Goal: Complete application form: Complete application form

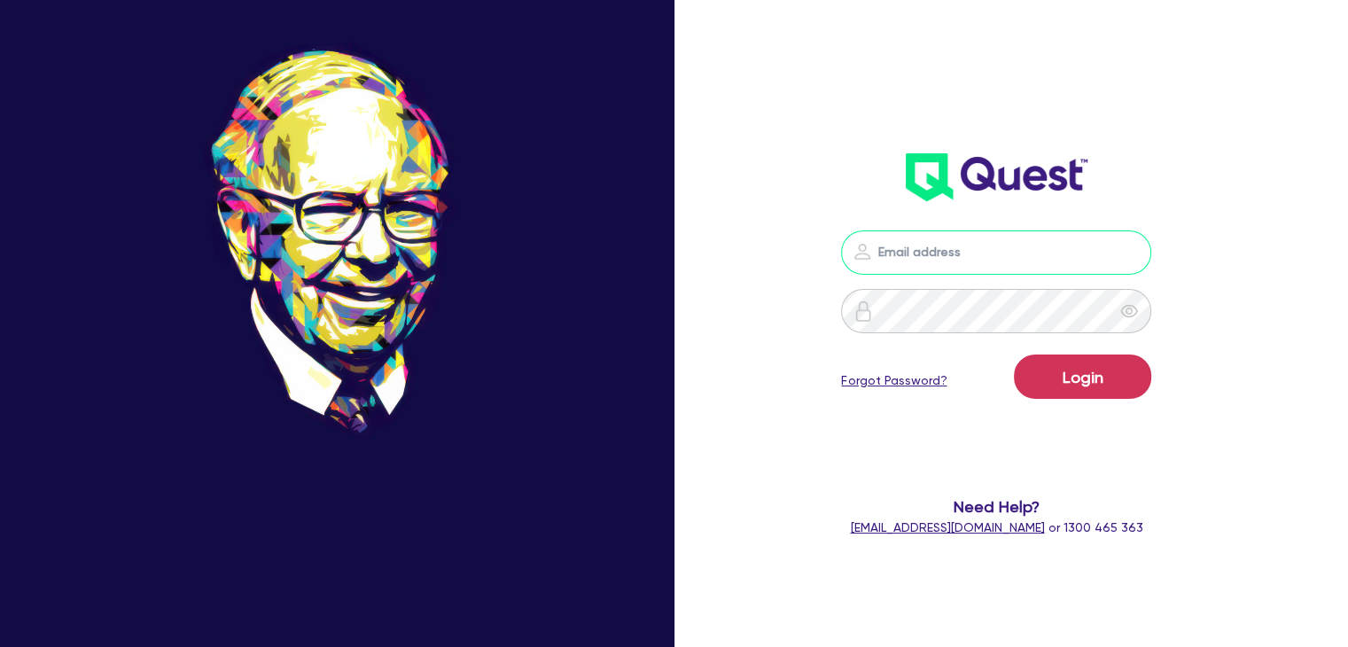
click at [954, 242] on input "email" at bounding box center [996, 253] width 310 height 44
type input "[PERSON_NAME][EMAIL_ADDRESS][DOMAIN_NAME]"
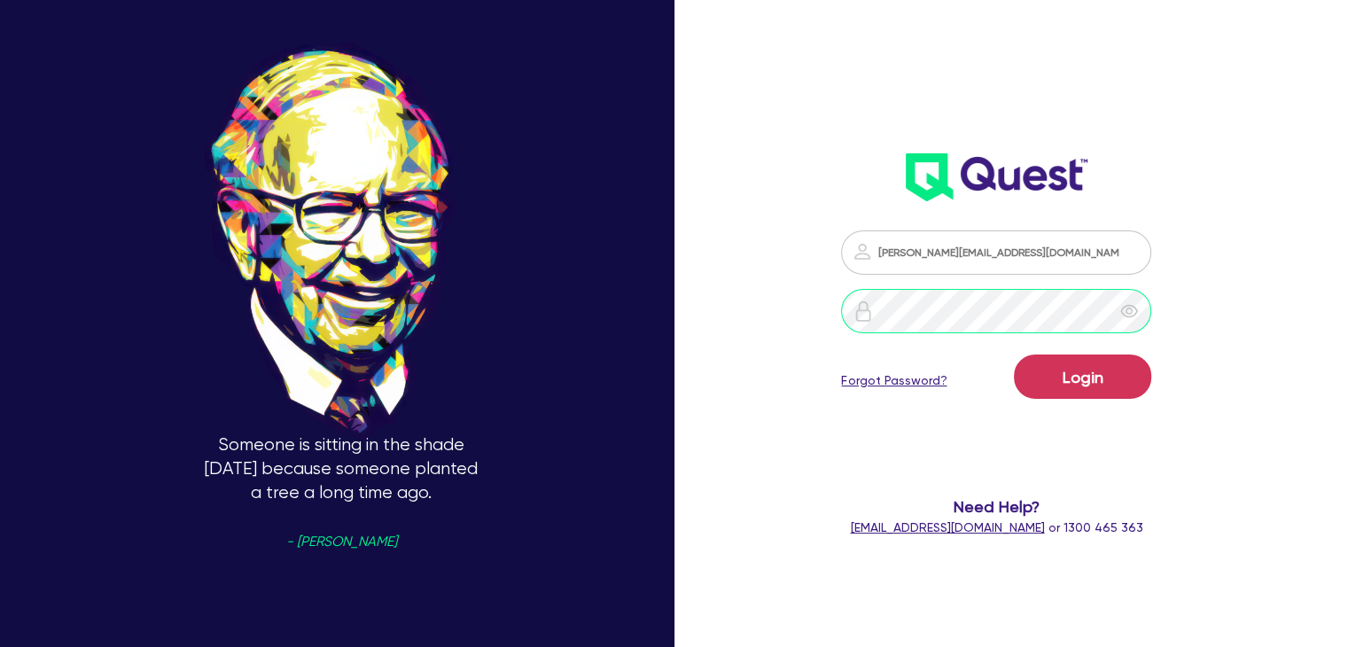
click at [1014, 355] on button "Login" at bounding box center [1082, 377] width 137 height 44
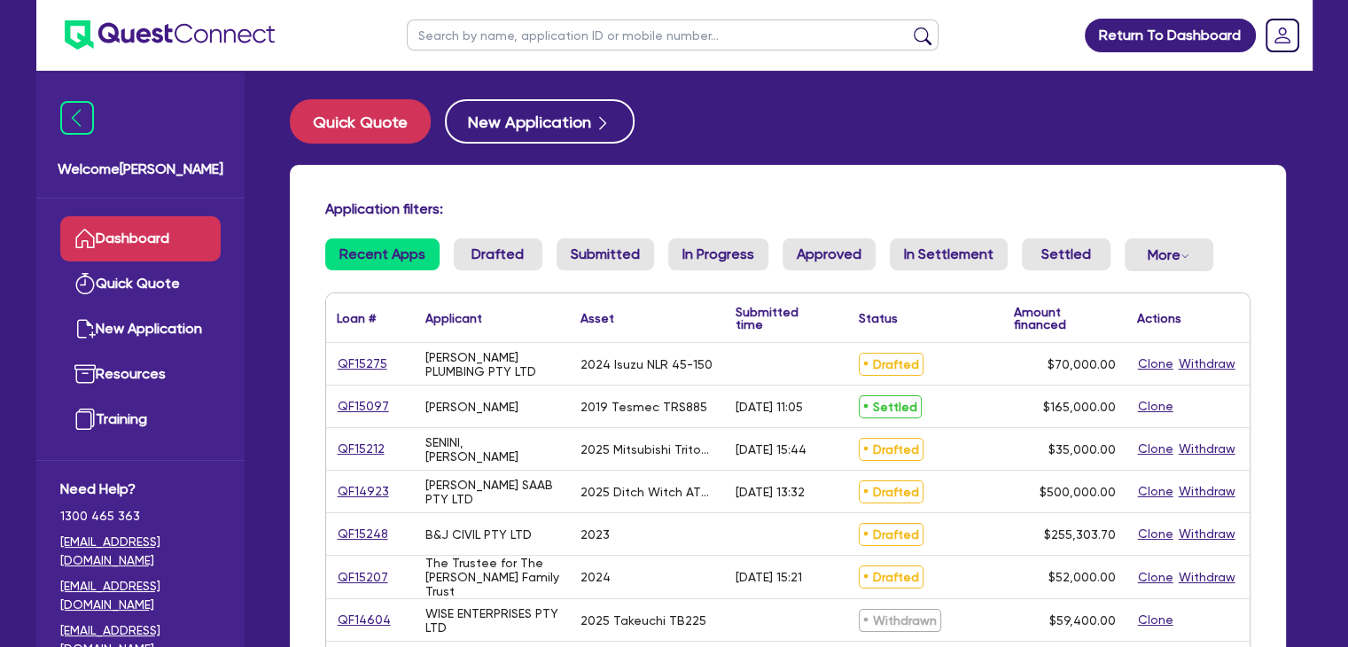
click at [636, 35] on input "text" at bounding box center [673, 35] width 532 height 31
type input "aidan"
click at [909, 27] on button "submit" at bounding box center [923, 39] width 28 height 25
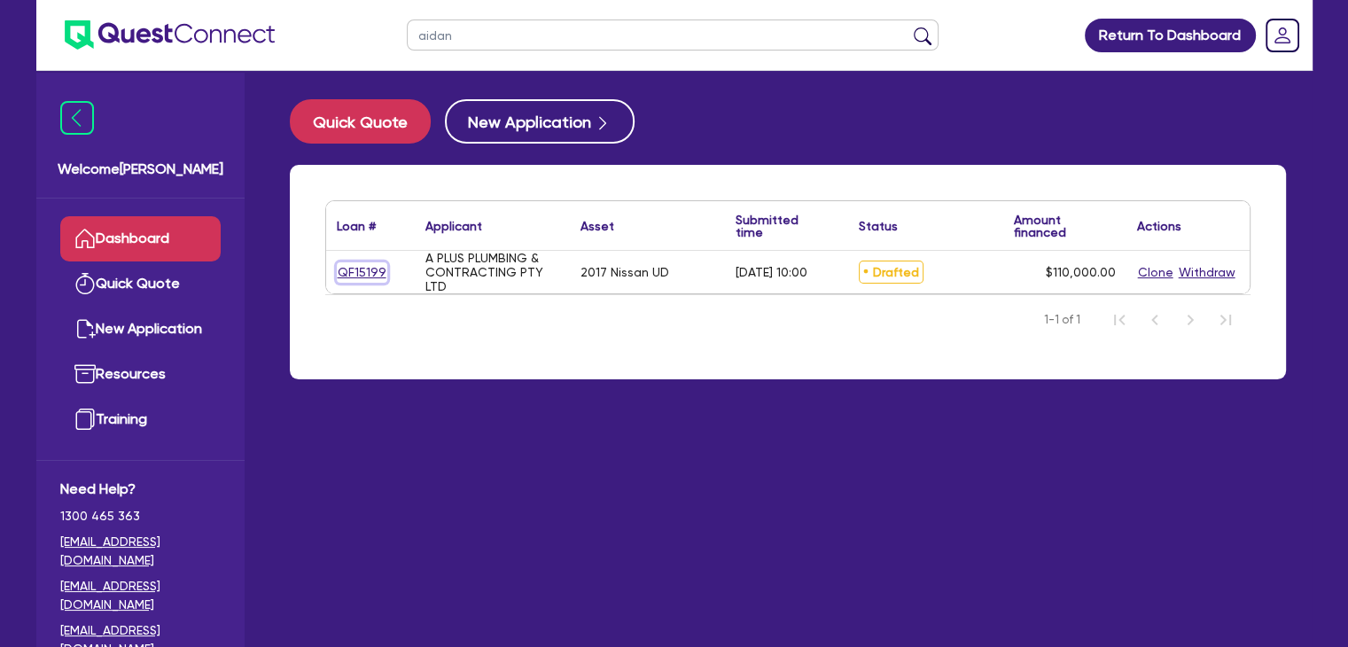
click at [365, 267] on link "QF15199" at bounding box center [362, 272] width 51 height 20
select select "PRIMARY_ASSETS"
select select "HEAVY_TRUCKS"
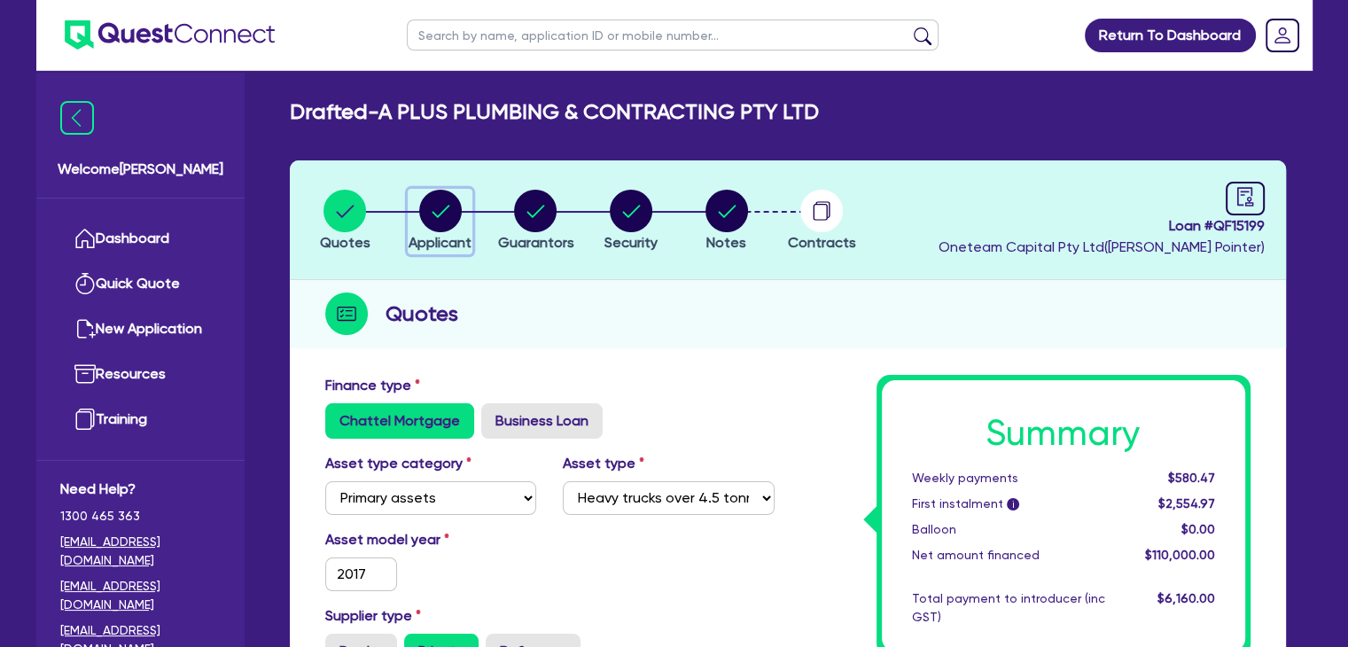
click at [438, 213] on circle "button" at bounding box center [440, 211] width 43 height 43
select select "COMPANY"
select select "BUILDING_CONSTRUCTION"
select select "TRADES_SERVICES_CONSUMERS"
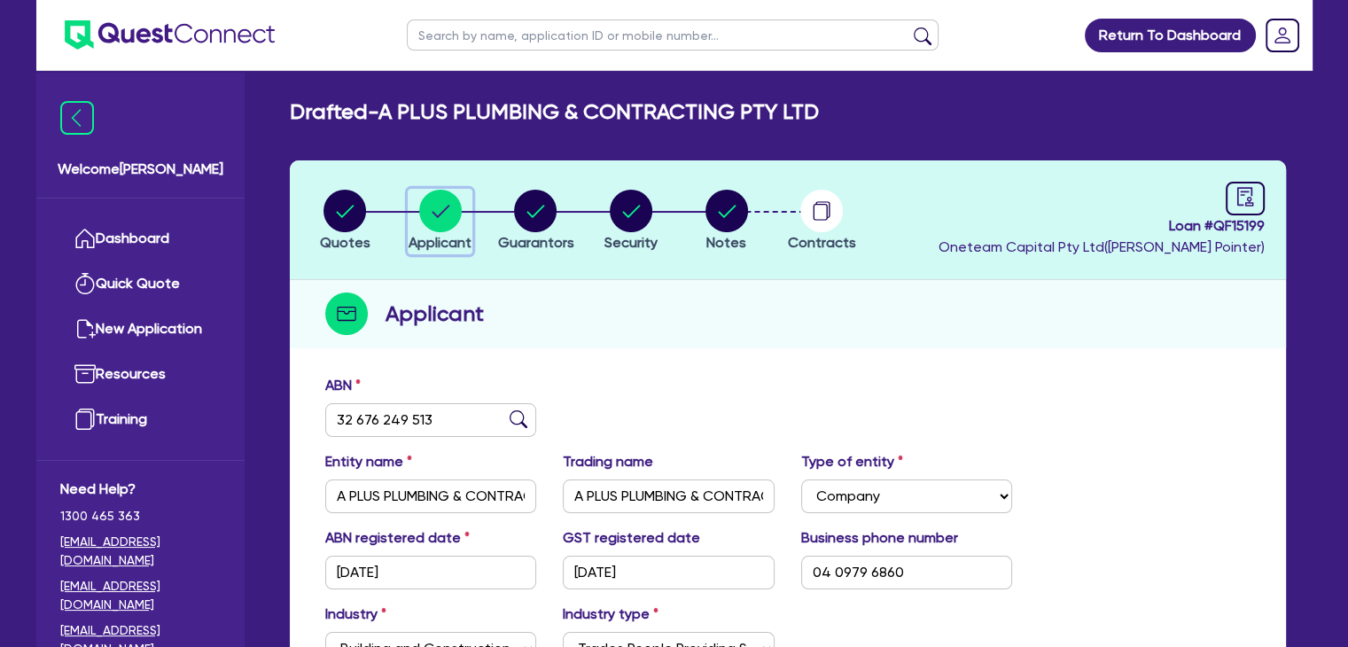
scroll to position [292, 0]
click at [535, 207] on circle "button" at bounding box center [535, 211] width 43 height 43
select select "MR"
select select "QLD"
select select "MARRIED"
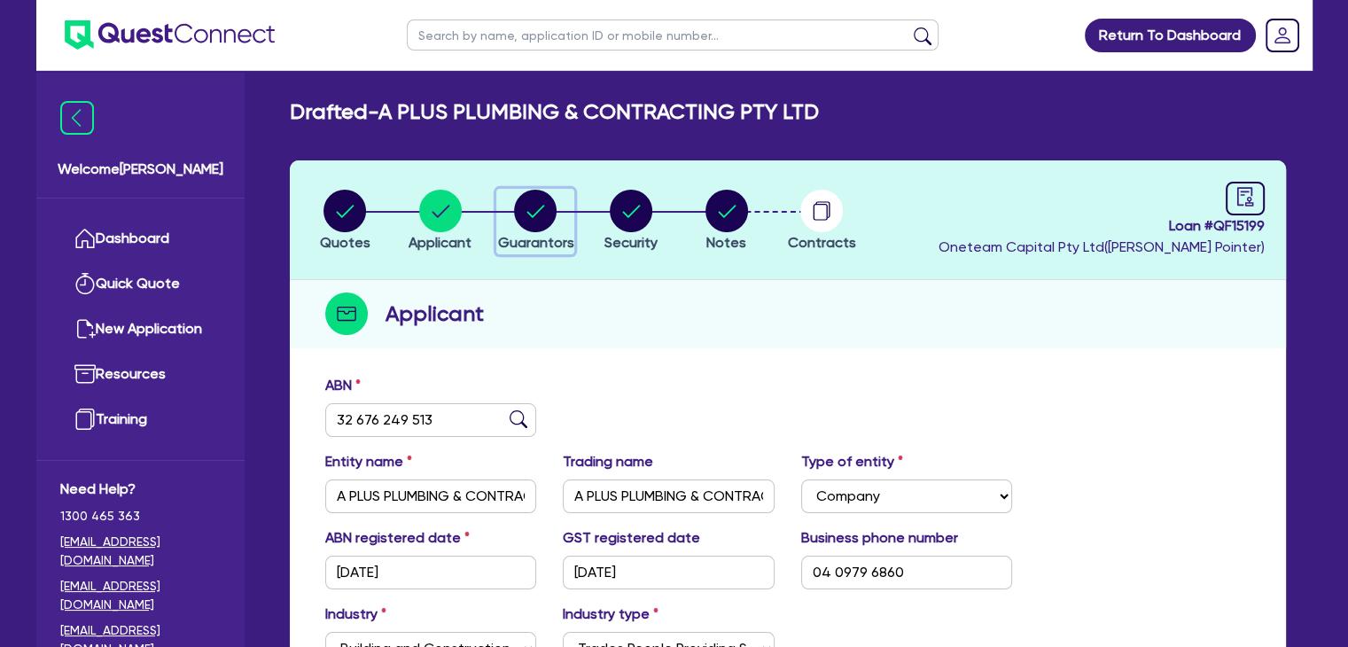
select select "MRS"
select select "QLD"
select select "MARRIED"
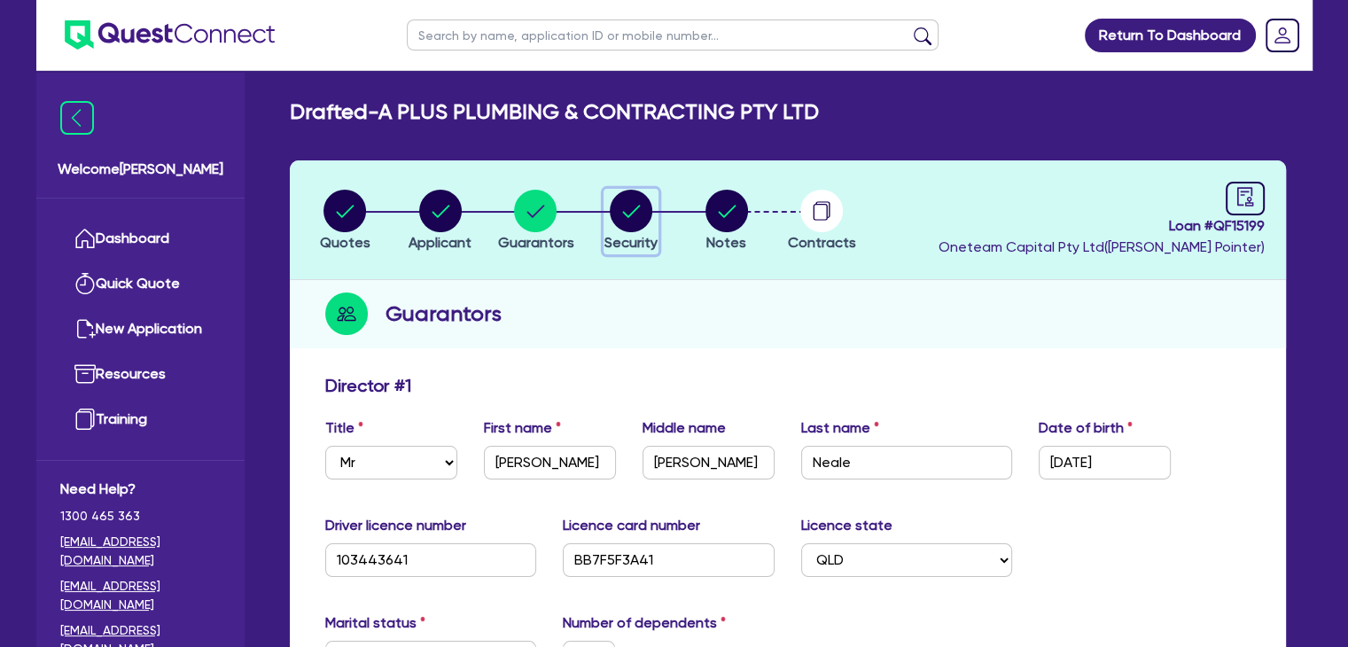
click at [638, 213] on circle "button" at bounding box center [631, 211] width 43 height 43
select select "PRIMARY_ASSETS"
select select "HEAVY_TRUCKS"
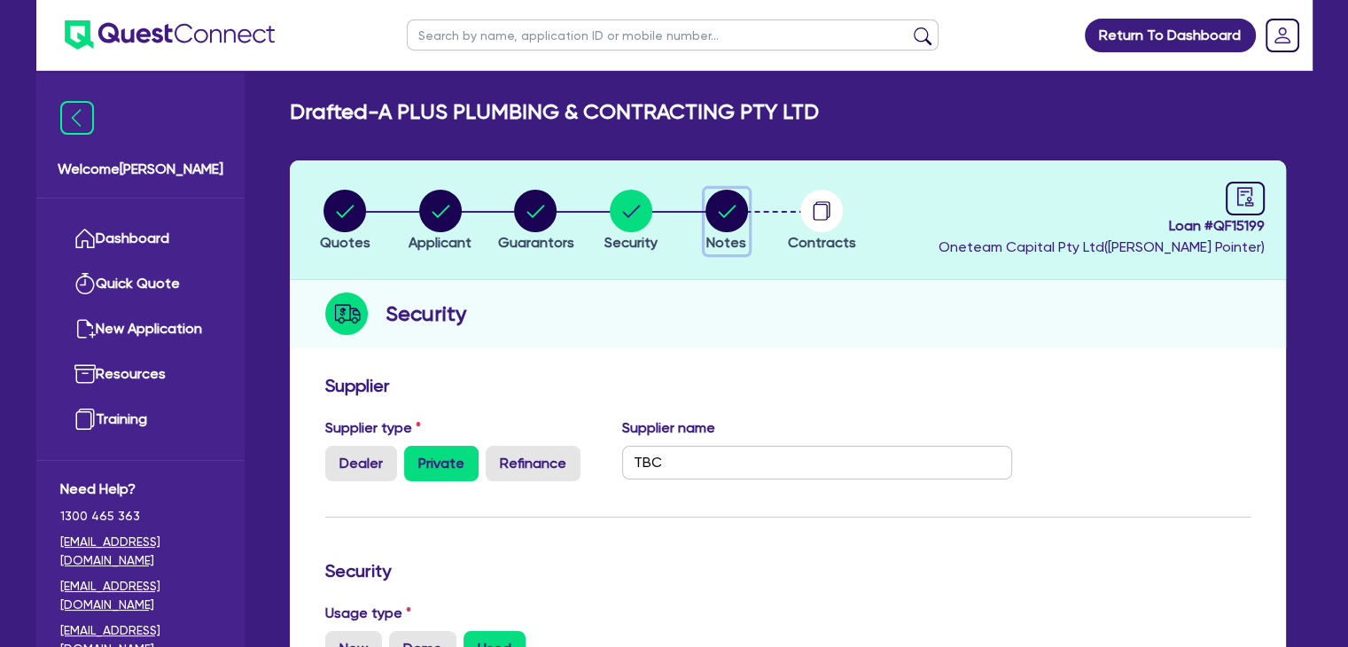
click at [735, 207] on circle "button" at bounding box center [727, 211] width 43 height 43
select select "Other"
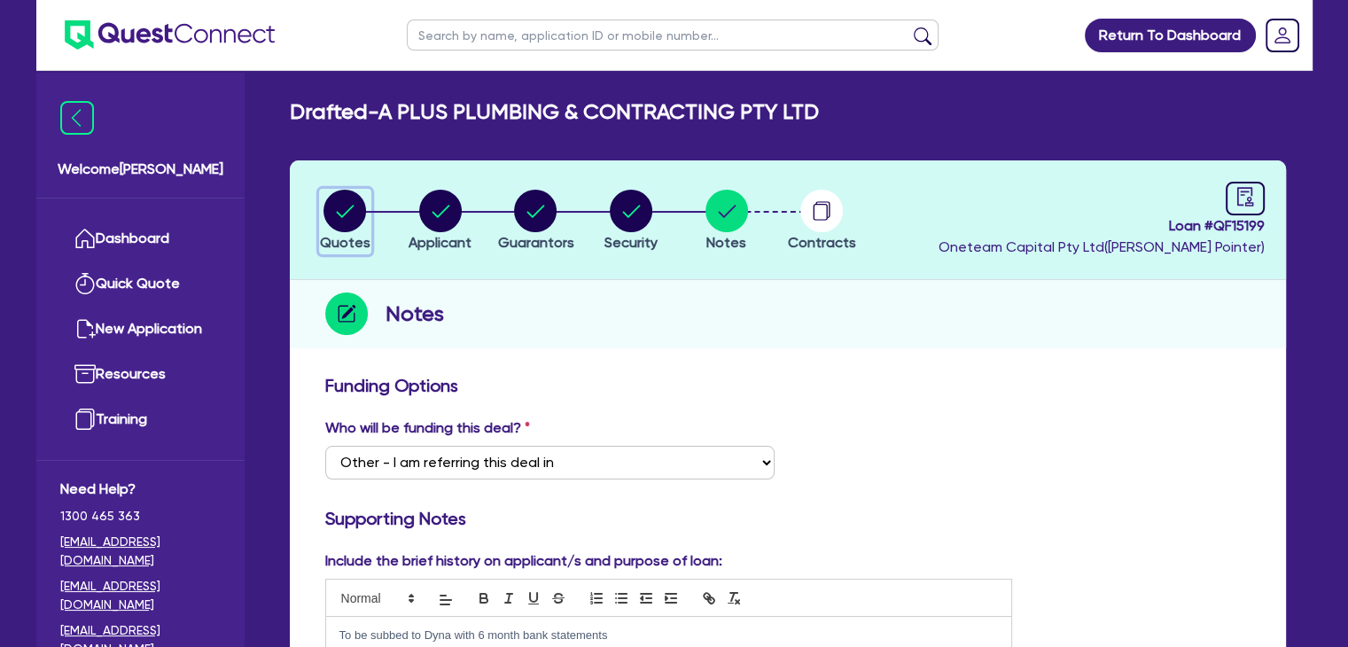
click at [340, 191] on circle "button" at bounding box center [345, 211] width 43 height 43
select select "PRIMARY_ASSETS"
select select "HEAVY_TRUCKS"
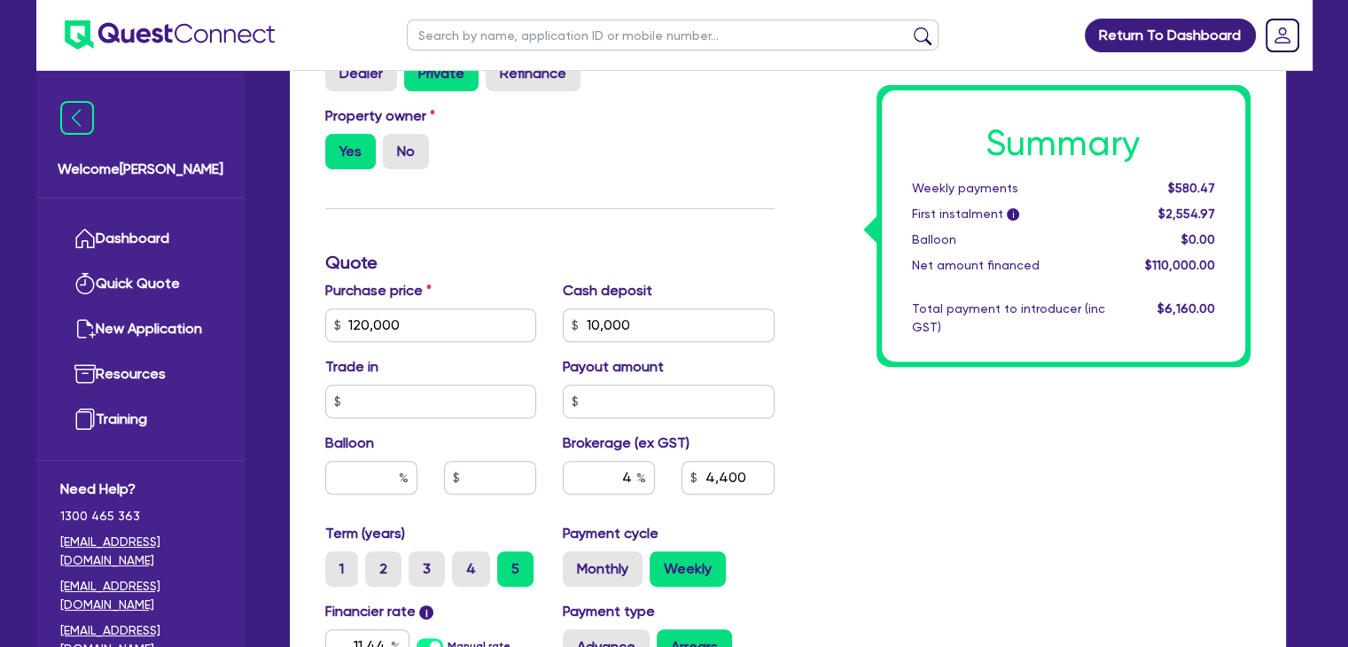
scroll to position [581, 0]
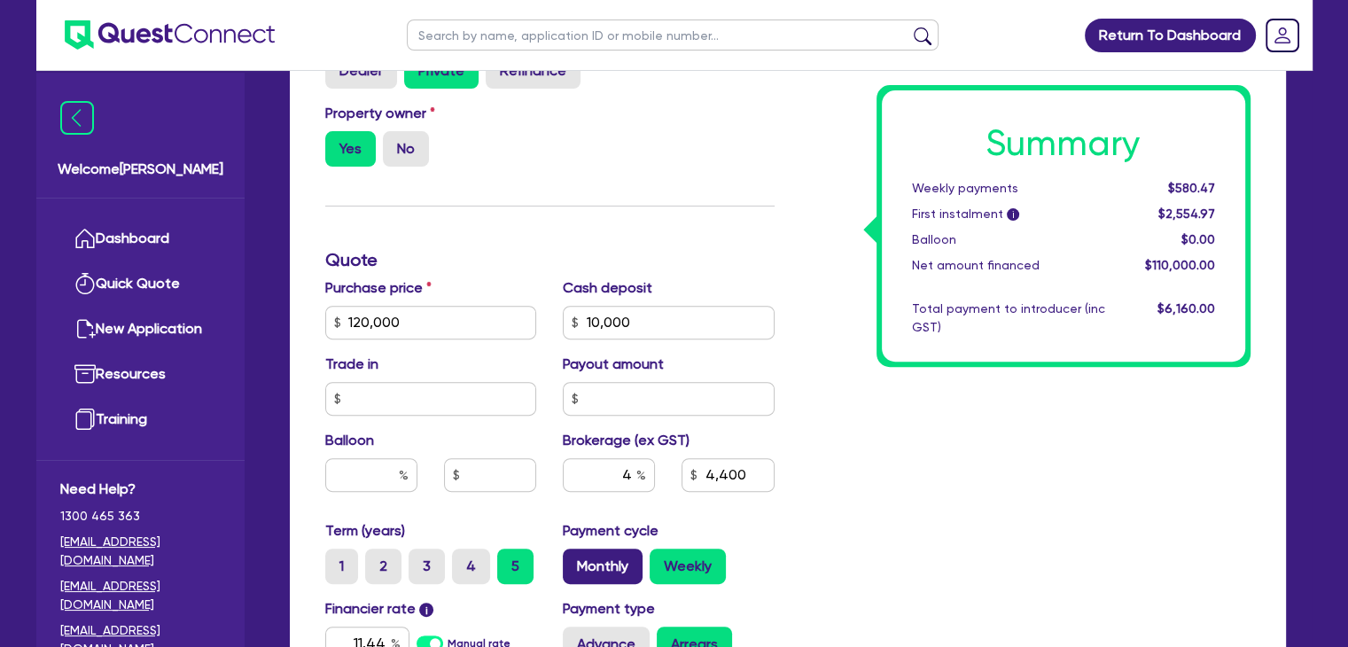
click at [607, 554] on label "Monthly" at bounding box center [603, 566] width 80 height 35
click at [574, 554] on input "Monthly" at bounding box center [569, 555] width 12 height 12
radio input "true"
type input "120,000"
type input "10,000"
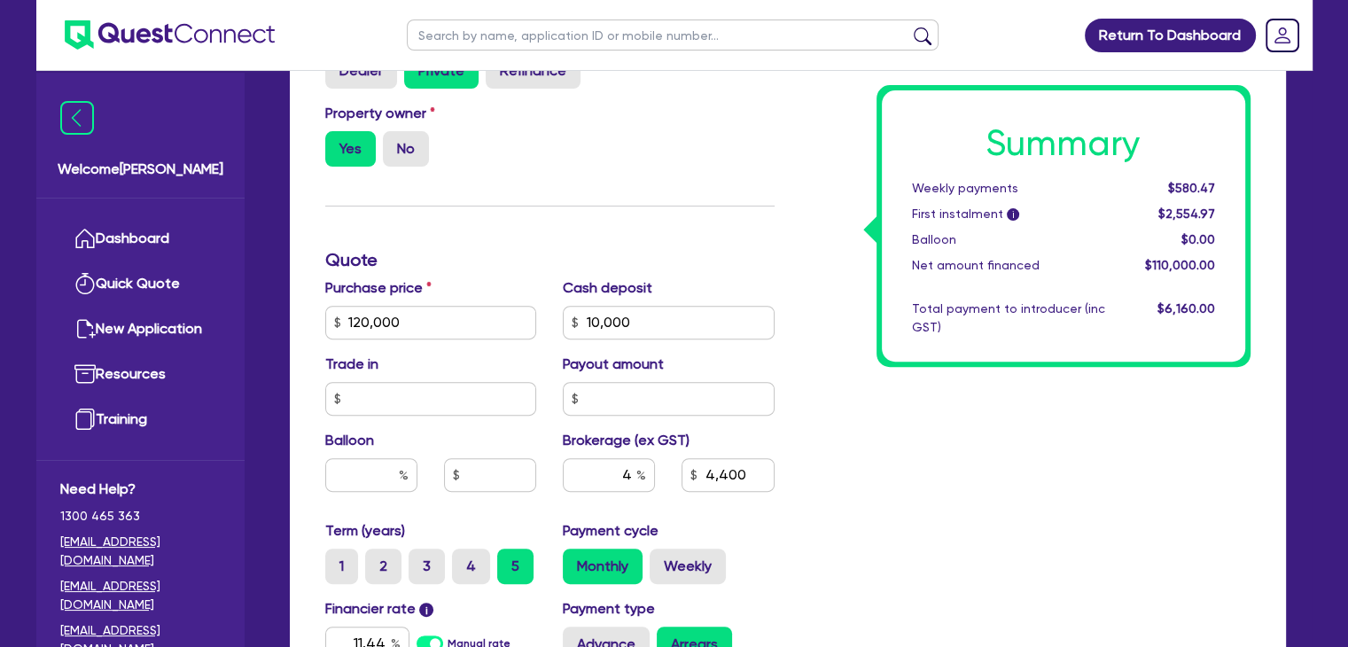
type input "4,400"
type input "1,200"
type input "120,000"
type input "10,000"
type input "4,400"
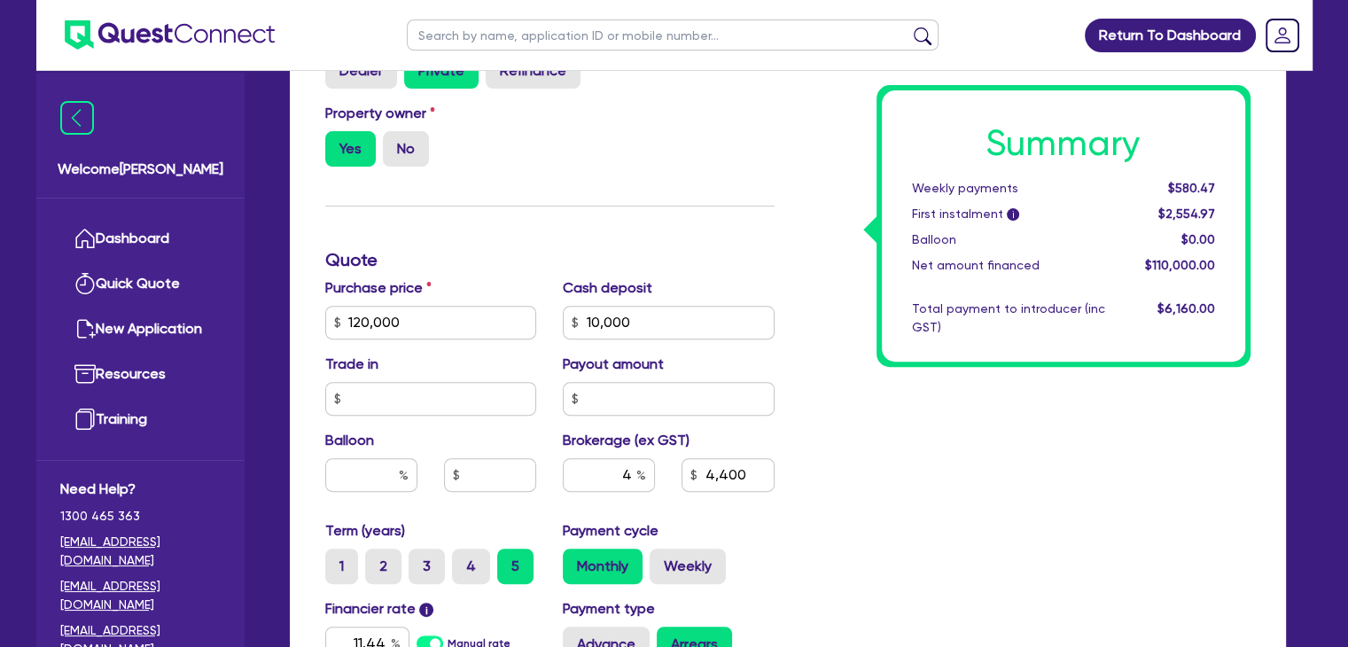
type input "1,200"
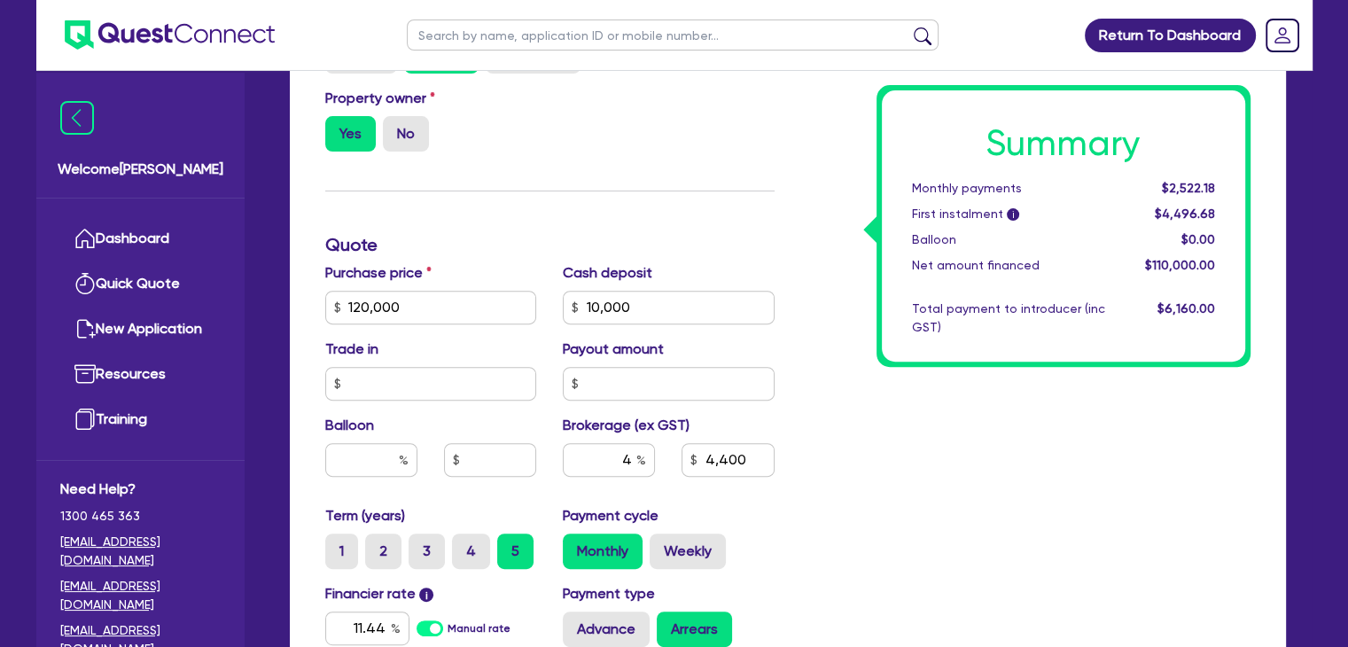
scroll to position [0, 0]
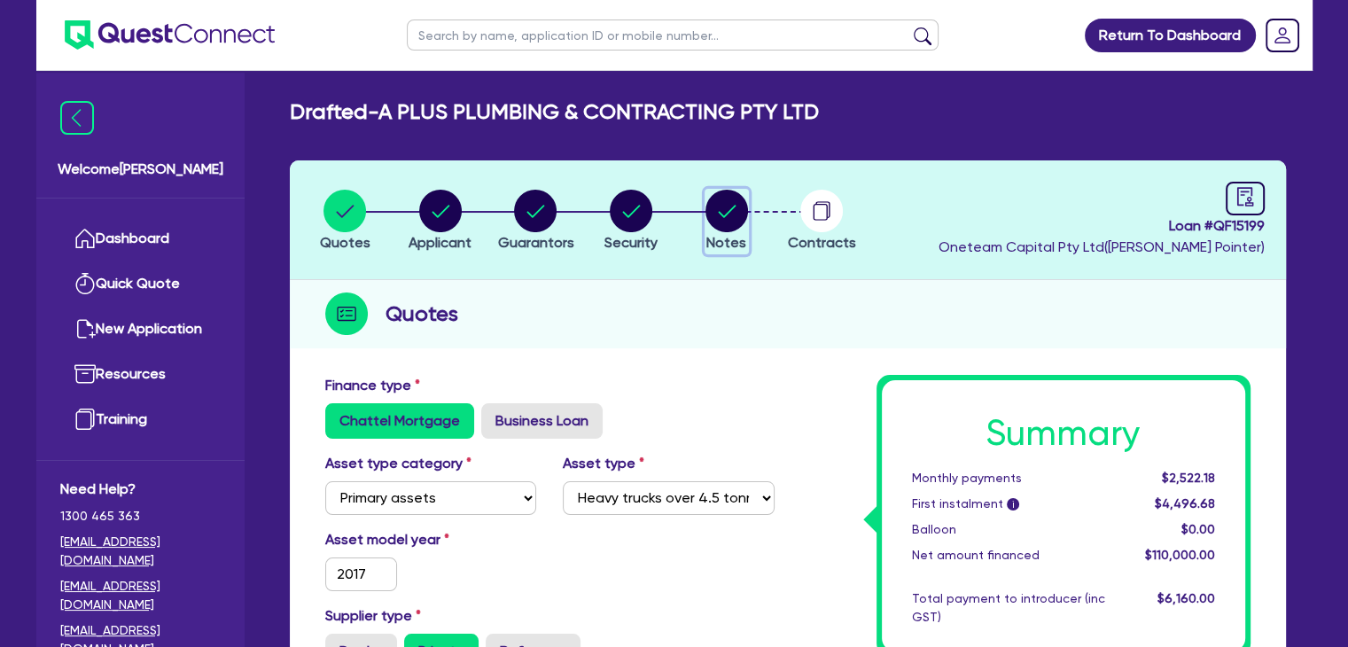
click at [730, 191] on circle "button" at bounding box center [727, 211] width 43 height 43
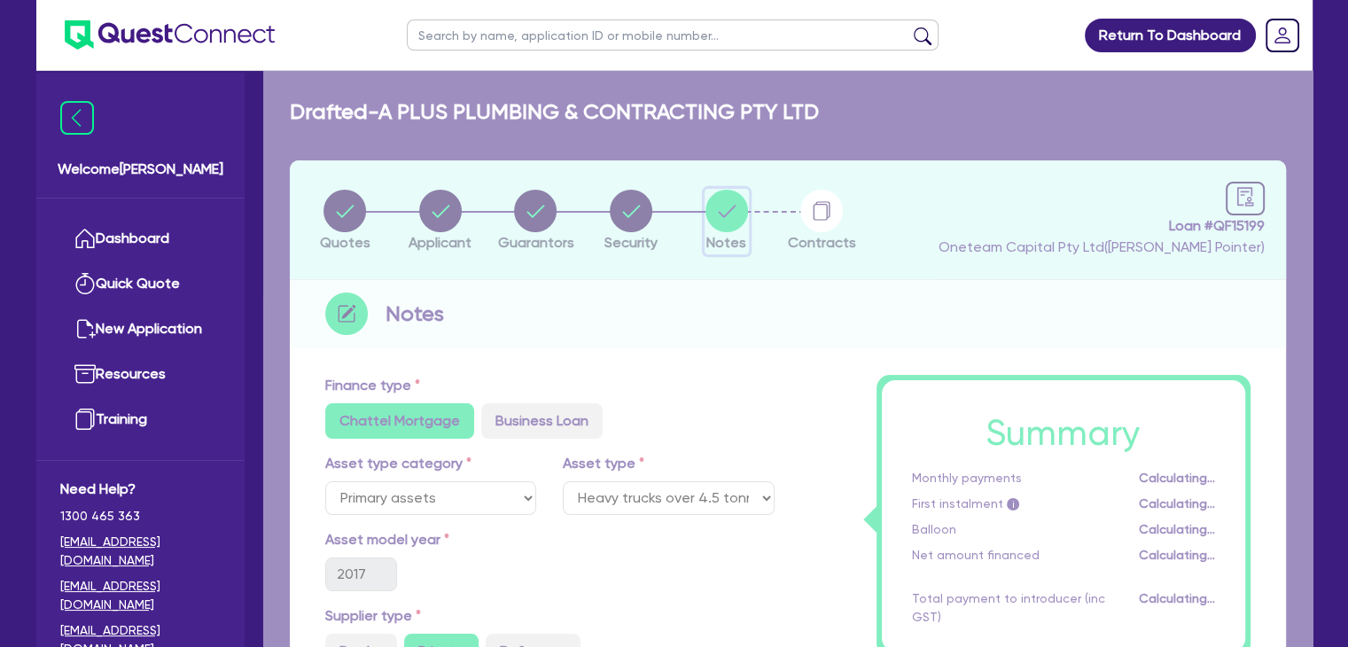
select select "Other"
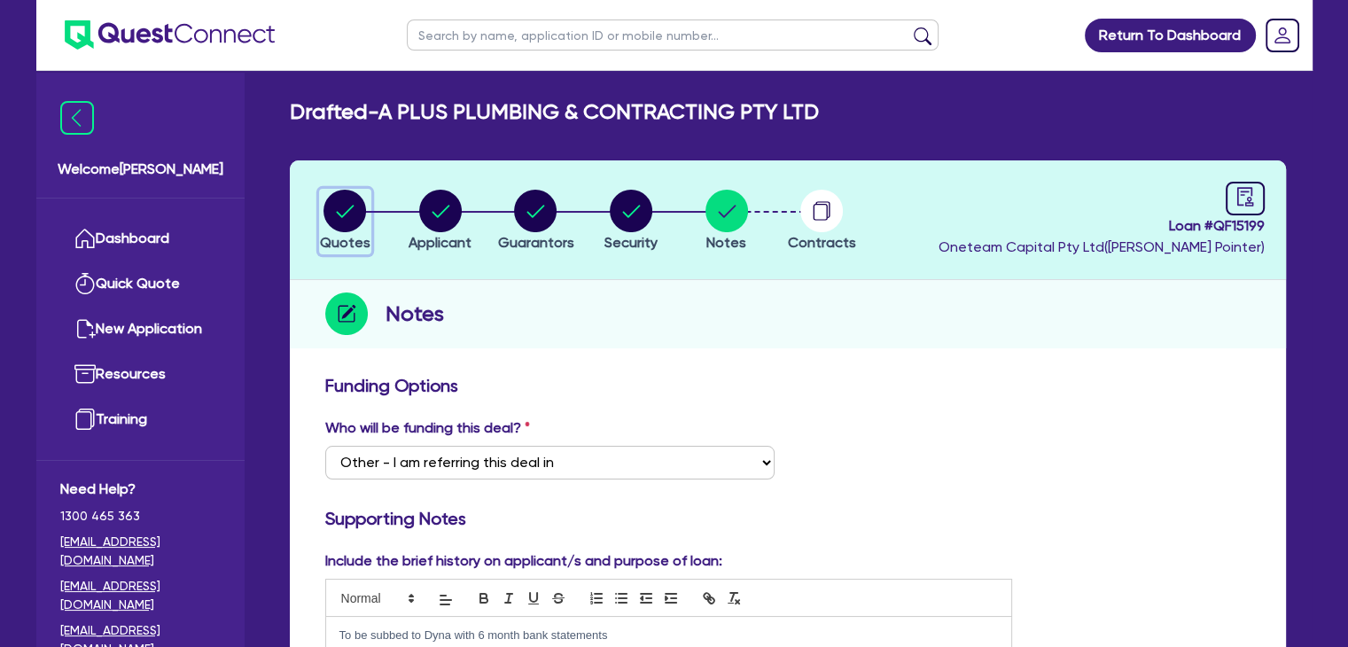
click at [332, 219] on circle "button" at bounding box center [345, 211] width 43 height 43
select select "PRIMARY_ASSETS"
select select "HEAVY_TRUCKS"
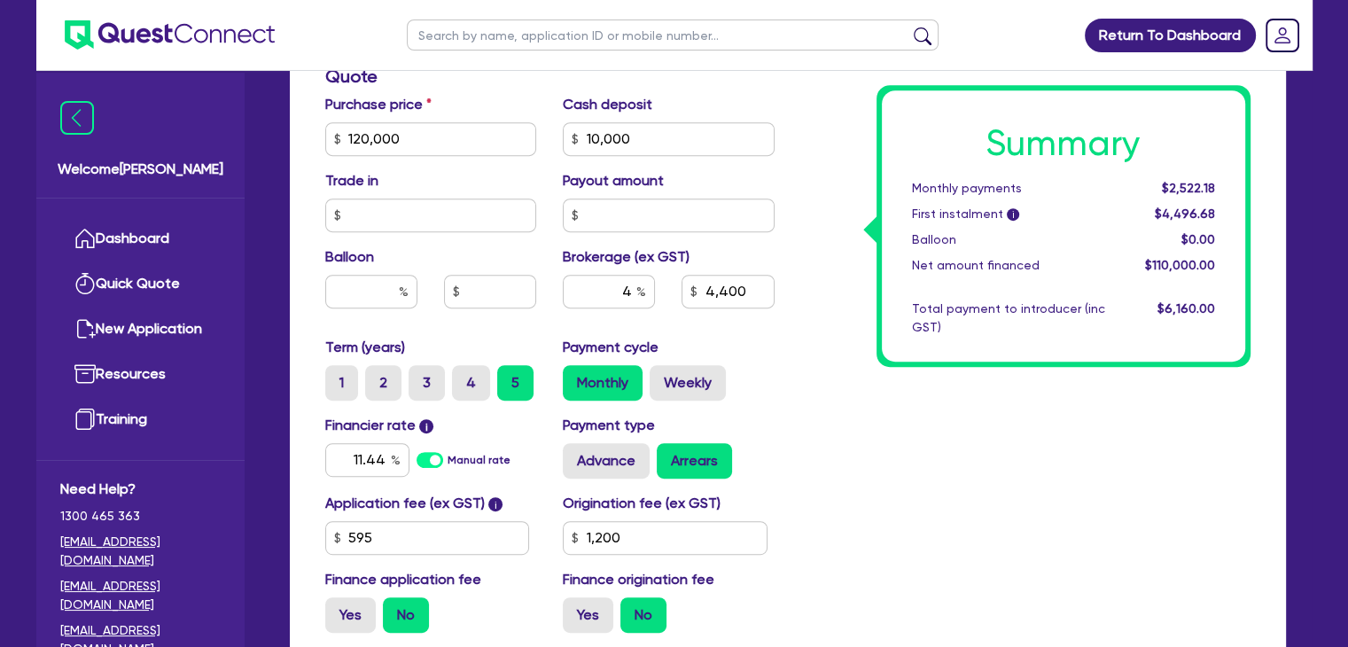
scroll to position [766, 0]
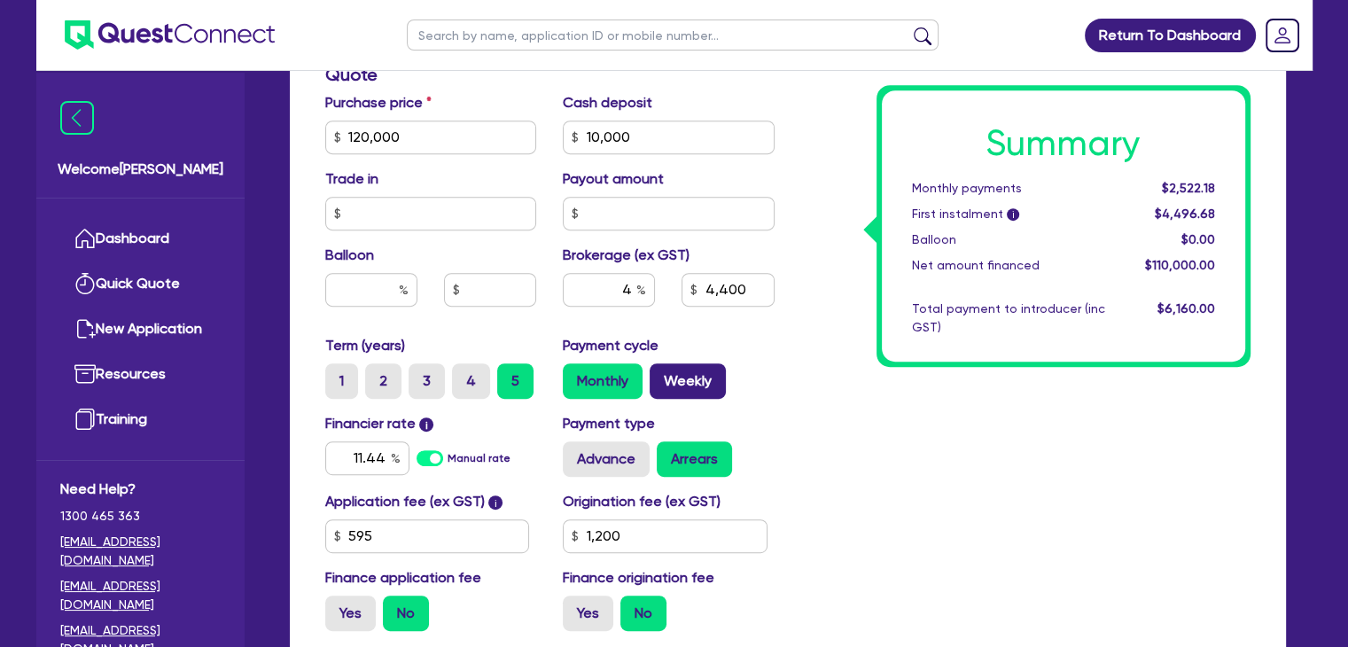
click at [662, 371] on label "Weekly" at bounding box center [688, 380] width 76 height 35
click at [661, 371] on input "Weekly" at bounding box center [656, 369] width 12 height 12
radio input "true"
type input "120,000"
type input "10,000"
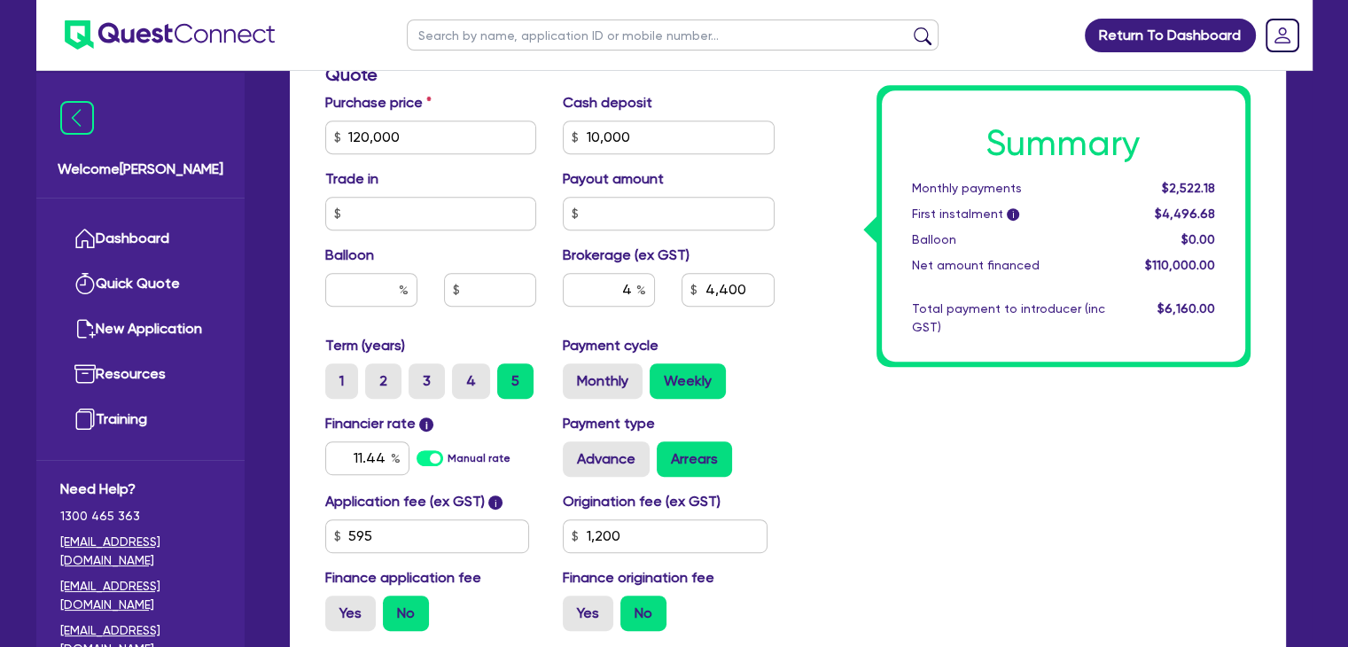
type input "4,400"
type input "1,200"
type input "120,000"
type input "10,000"
type input "4,400"
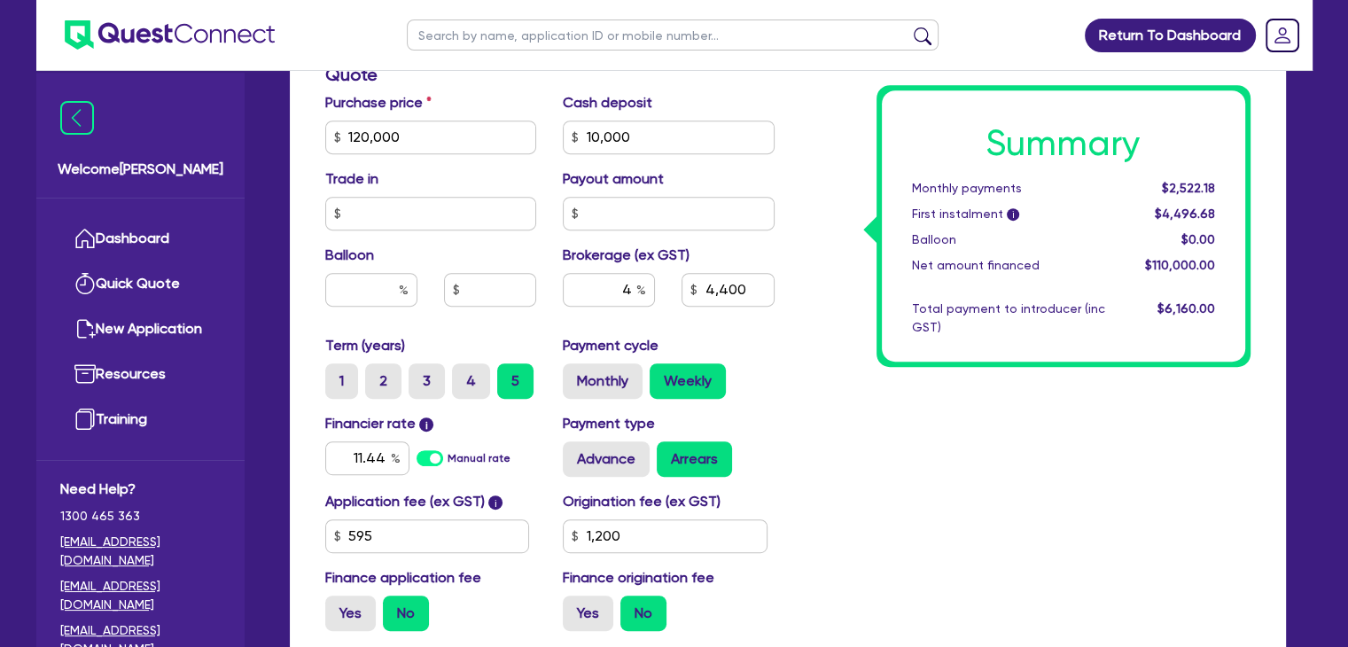
type input "1,200"
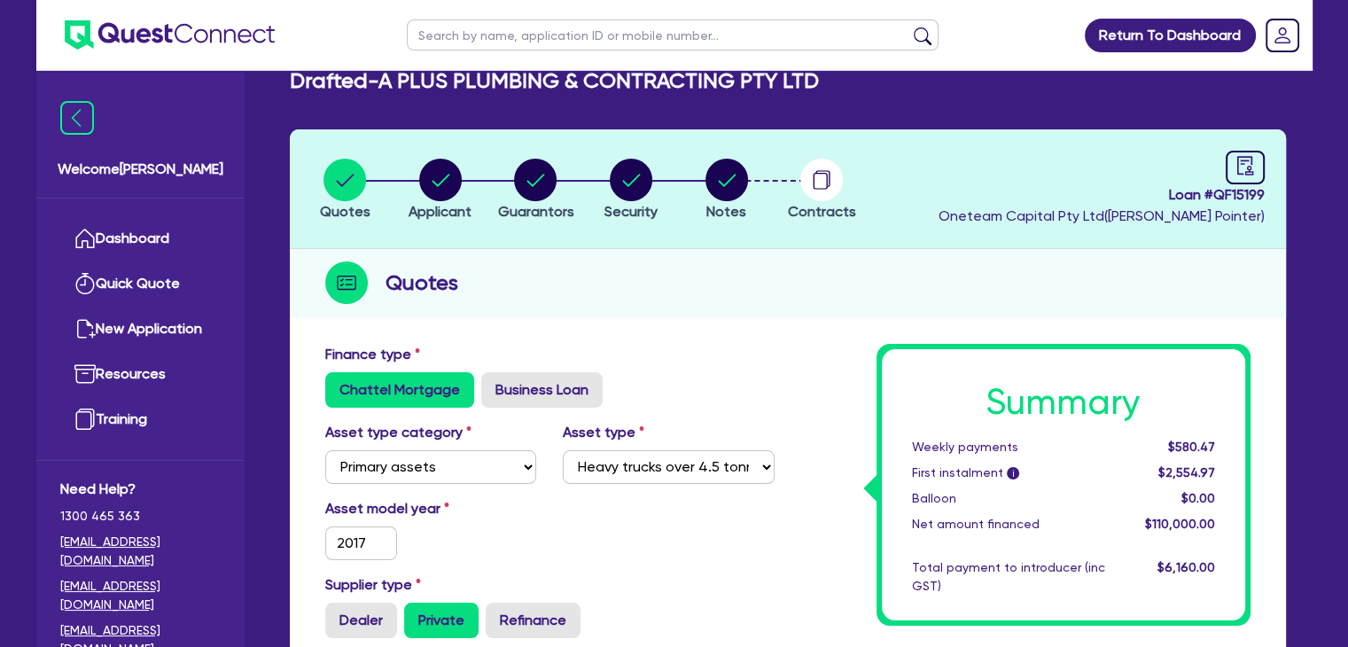
scroll to position [27, 0]
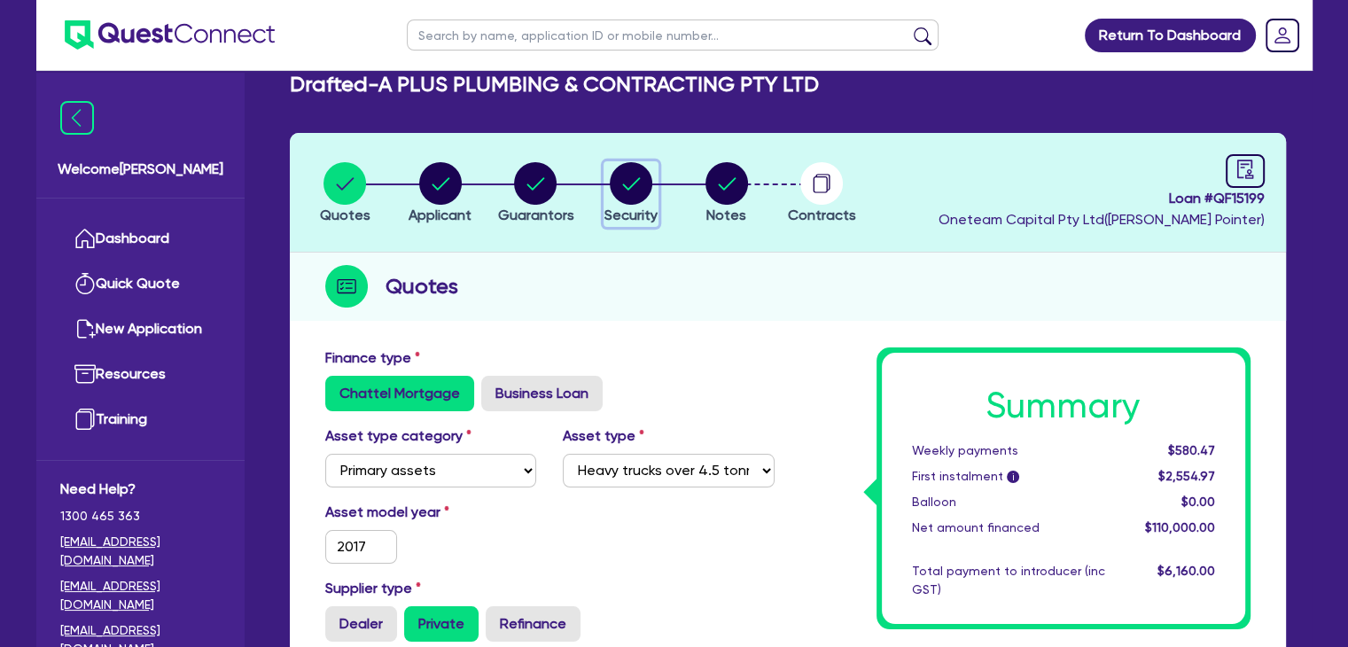
click at [617, 181] on circle "button" at bounding box center [631, 183] width 43 height 43
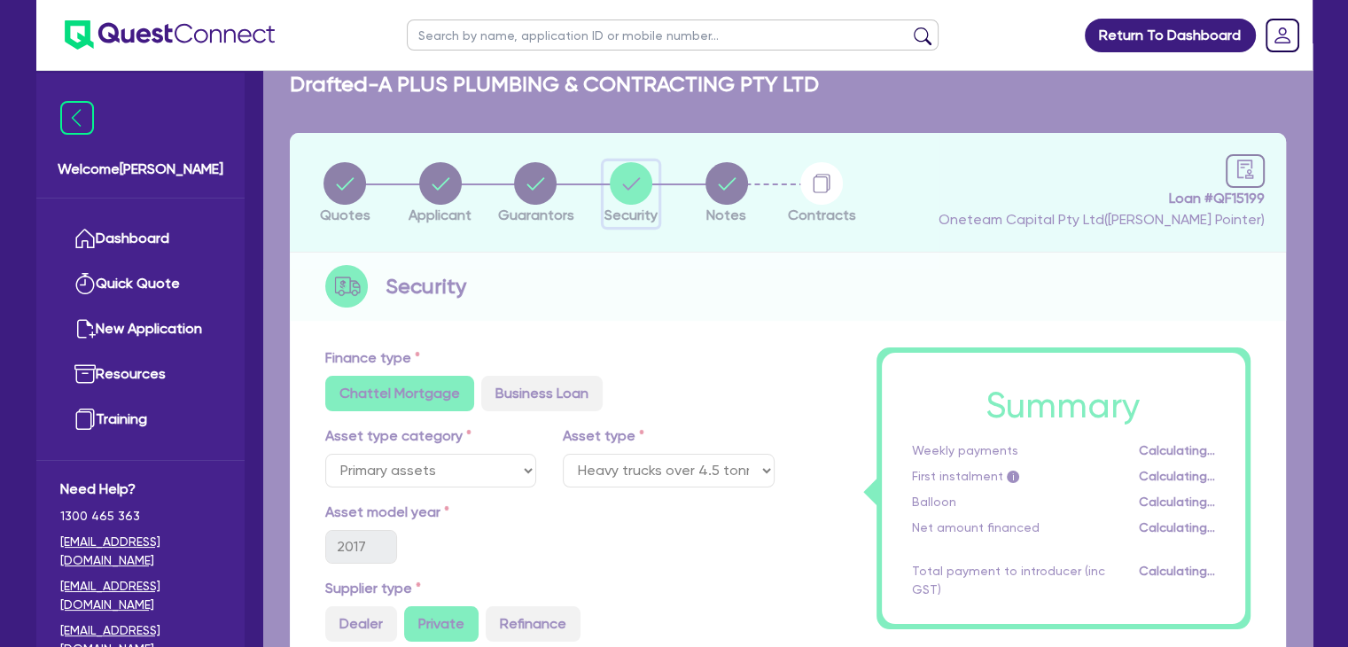
select select "PRIMARY_ASSETS"
select select "HEAVY_TRUCKS"
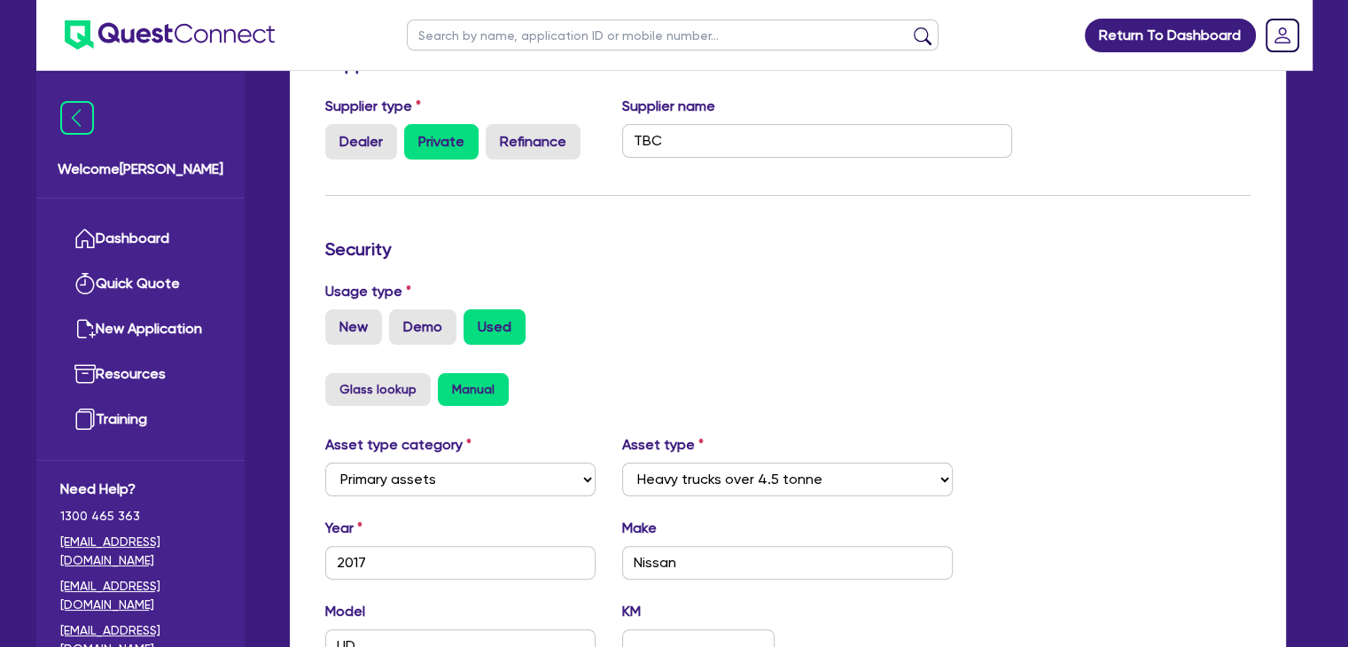
click at [628, 397] on div "Glass lookup Manual" at bounding box center [788, 389] width 926 height 33
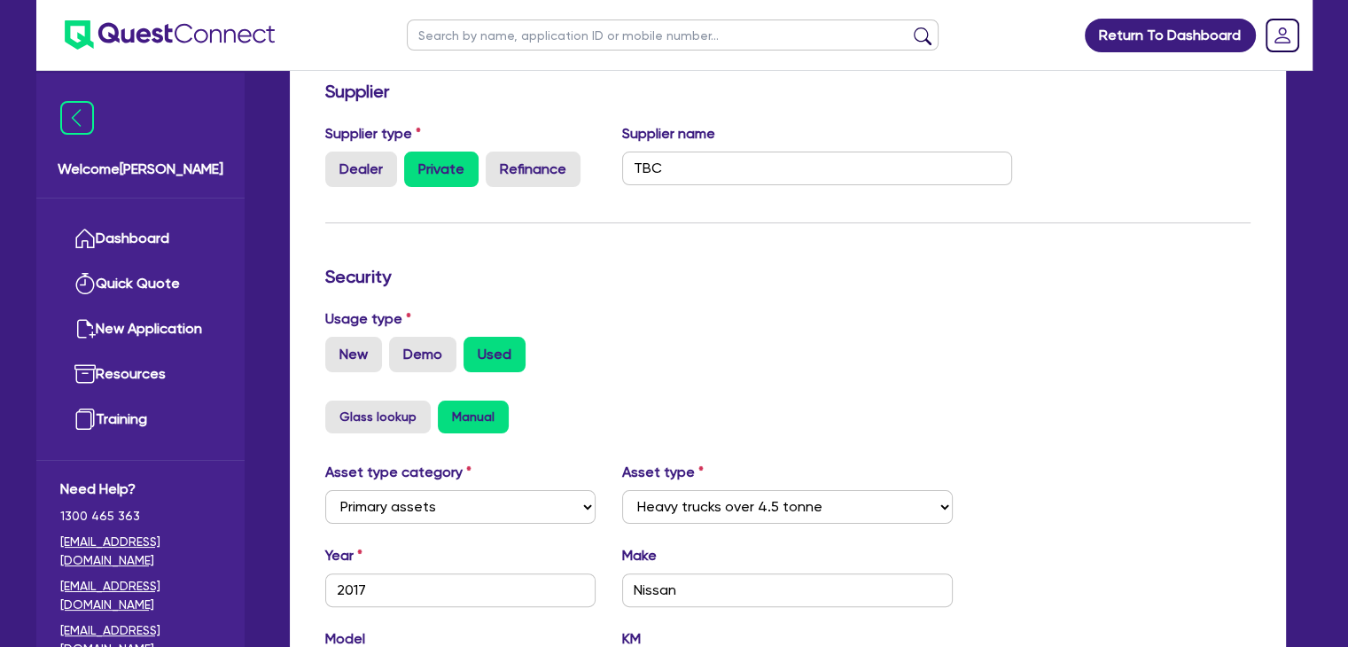
scroll to position [195, 0]
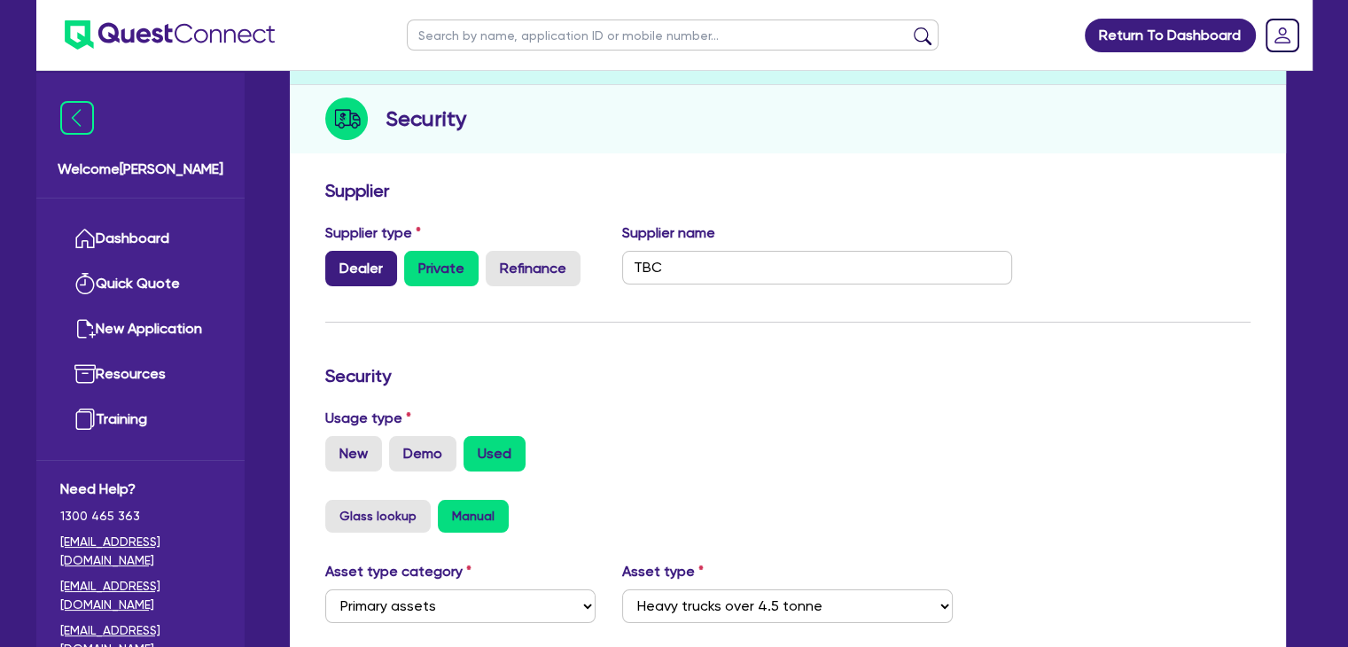
click at [346, 252] on label "Dealer" at bounding box center [361, 268] width 72 height 35
click at [337, 252] on input "Dealer" at bounding box center [331, 257] width 12 height 12
radio input "false"
radio input "true"
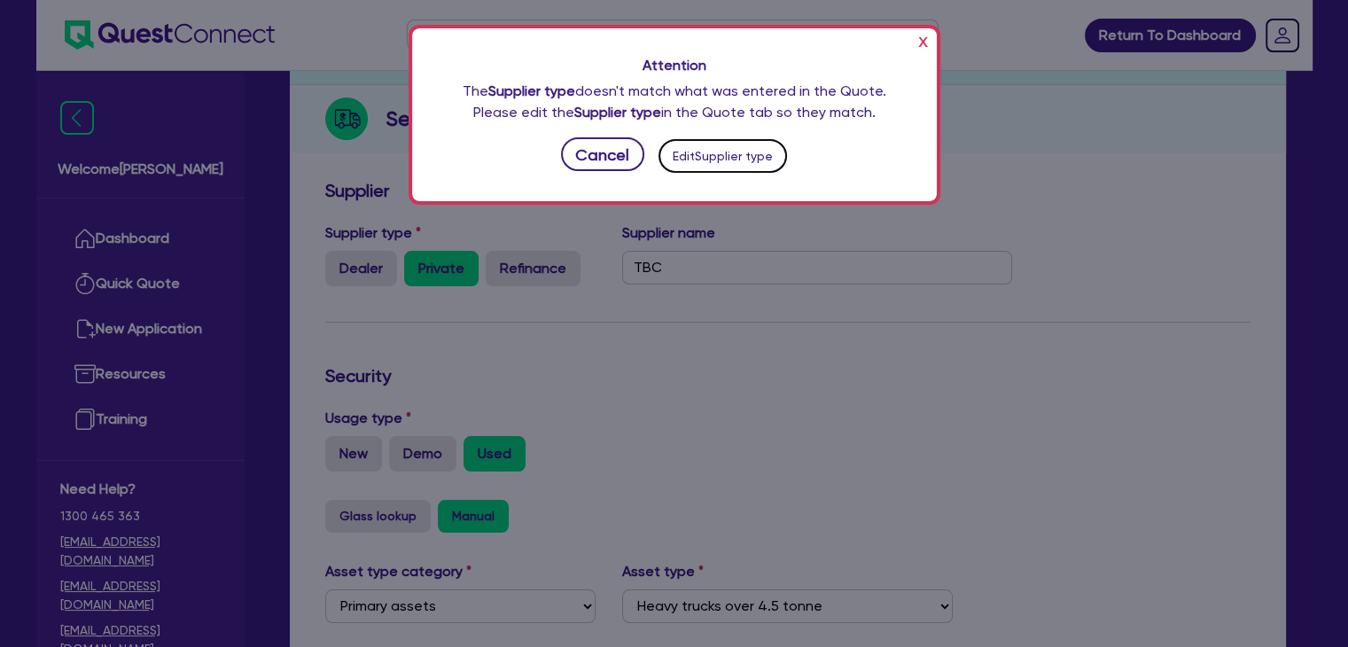
click at [717, 158] on button "Edit Supplier type" at bounding box center [723, 156] width 129 height 34
select select "PRIMARY_ASSETS"
select select "HEAVY_TRUCKS"
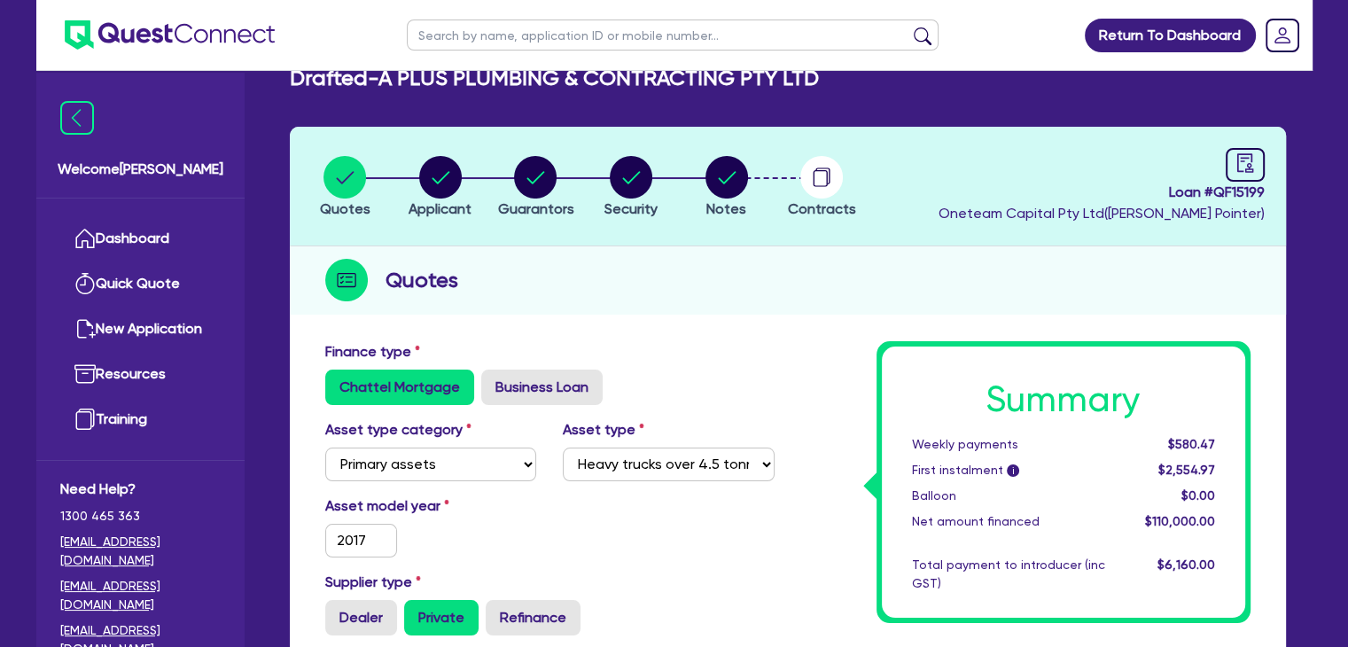
scroll to position [35, 0]
click at [457, 172] on circle "button" at bounding box center [440, 176] width 43 height 43
select select "COMPANY"
select select "BUILDING_CONSTRUCTION"
select select "TRADES_SERVICES_CONSUMERS"
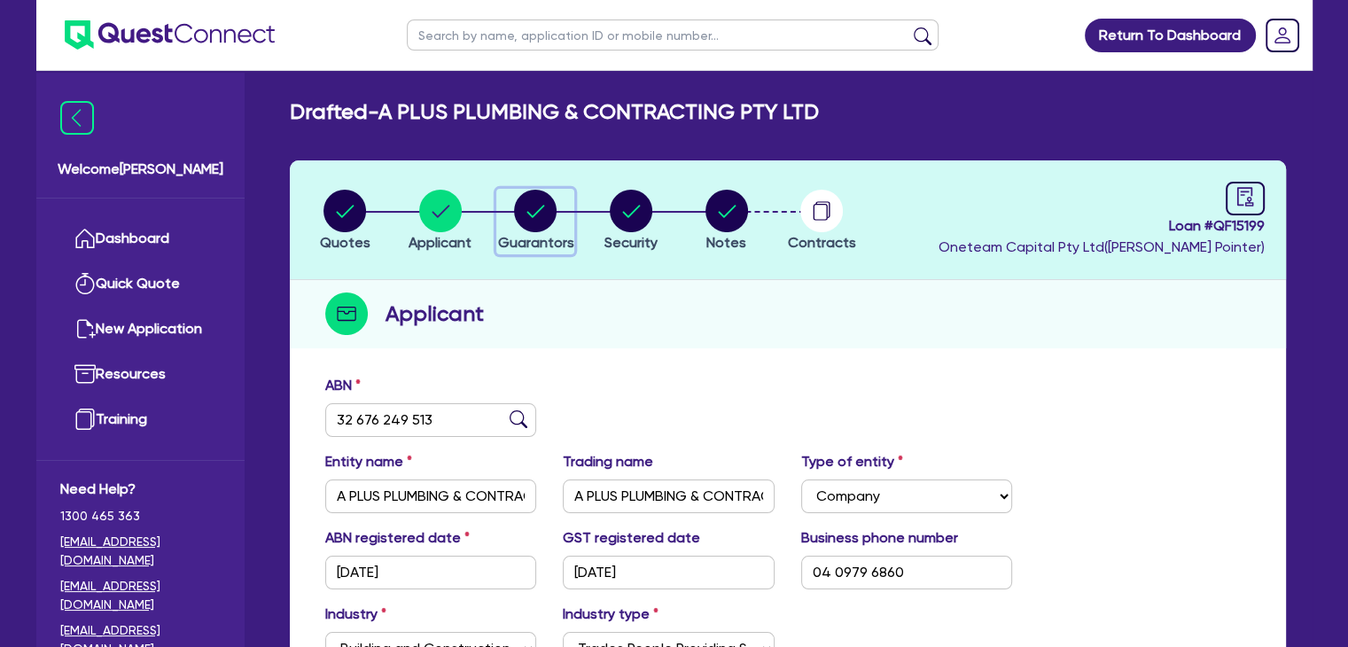
click at [546, 206] on circle "button" at bounding box center [535, 211] width 43 height 43
select select "MR"
select select "QLD"
select select "MARRIED"
select select "MRS"
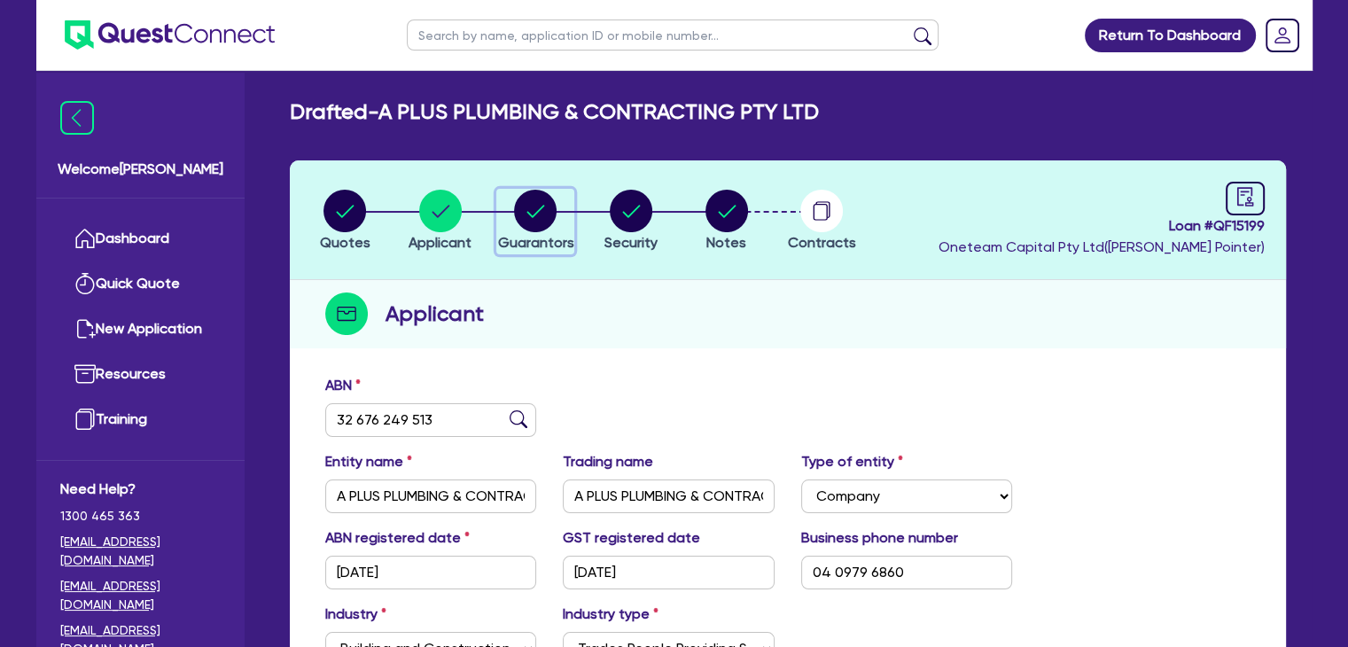
select select "QLD"
select select "MARRIED"
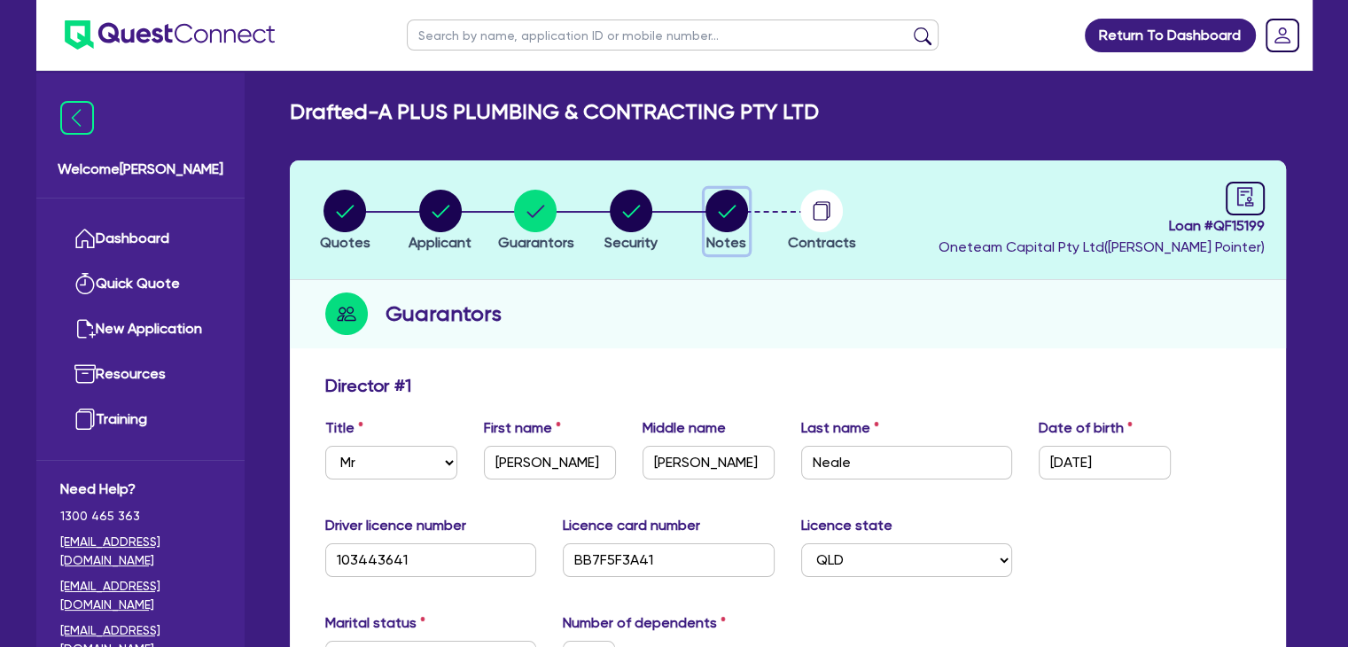
click at [739, 207] on circle "button" at bounding box center [727, 211] width 43 height 43
select select "Other"
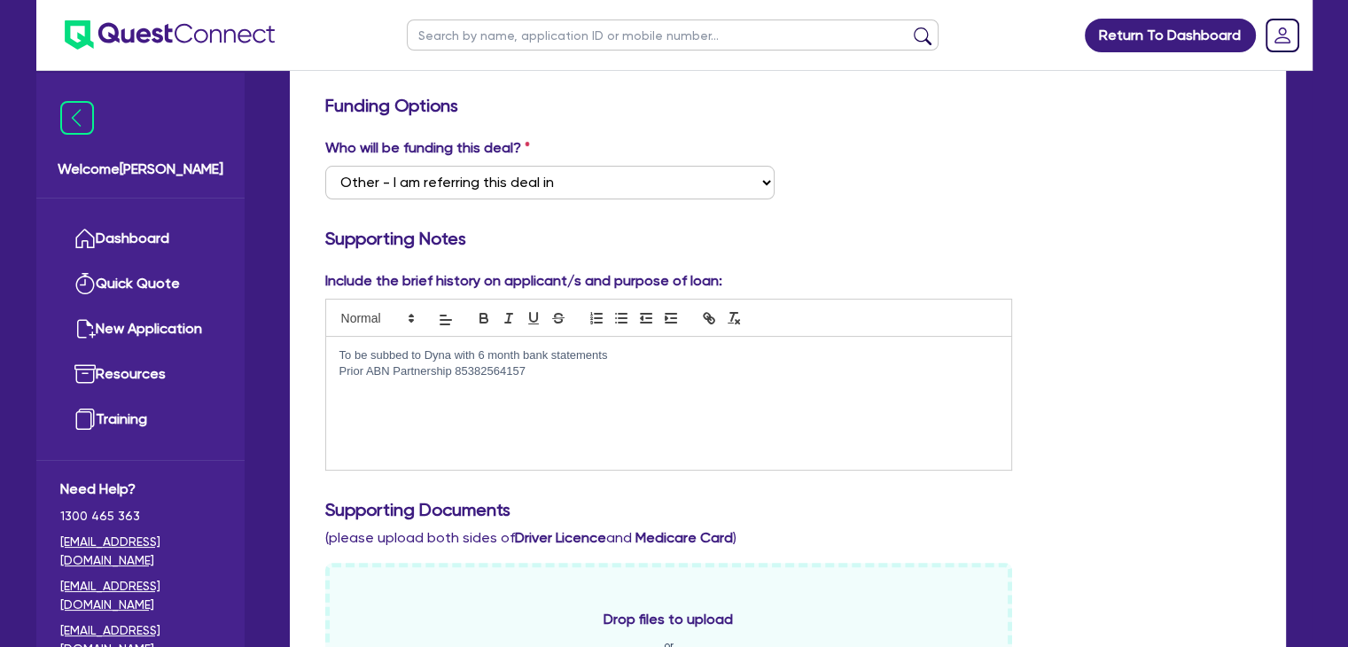
scroll to position [287, 0]
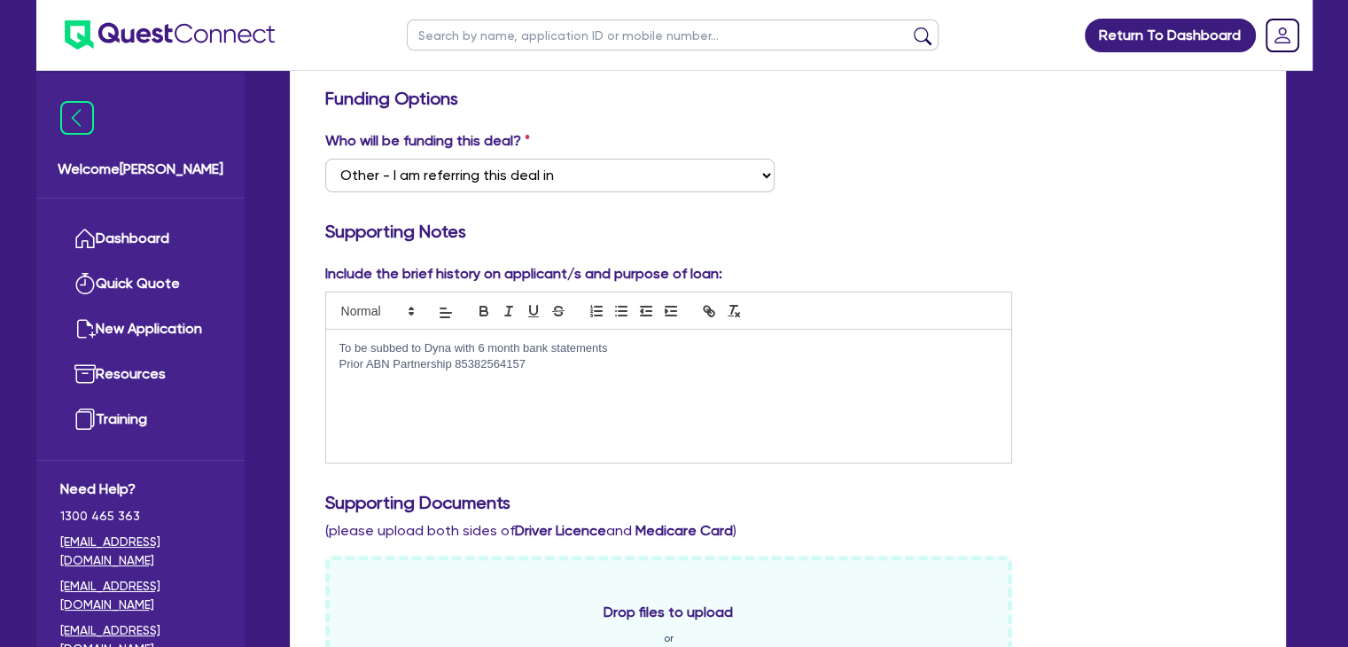
click at [542, 362] on p "Prior ABN Partnership 85382564157" at bounding box center [670, 364] width 660 height 16
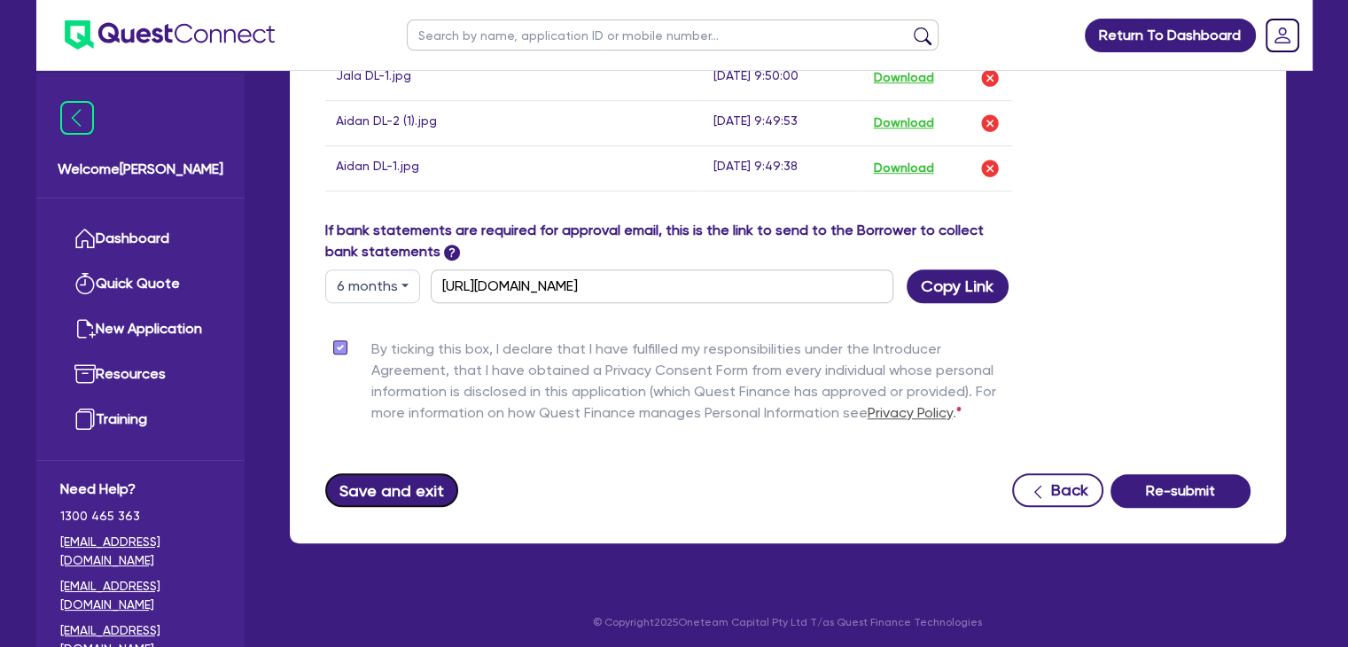
click at [395, 494] on button "Save and exit" at bounding box center [392, 490] width 134 height 34
